Goal: Task Accomplishment & Management: Manage account settings

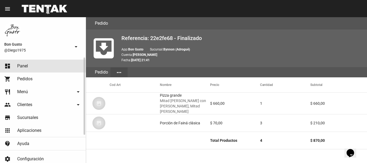
click at [20, 65] on span "Panel" at bounding box center [22, 65] width 11 height 5
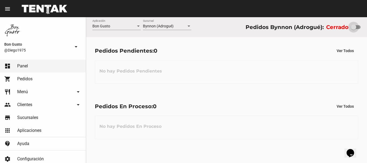
click at [358, 29] on div at bounding box center [356, 27] width 10 height 4
click at [354, 29] on input "checkbox" at bounding box center [354, 29] width 0 height 0
checkbox input "true"
